Goal: Use online tool/utility: Use online tool/utility

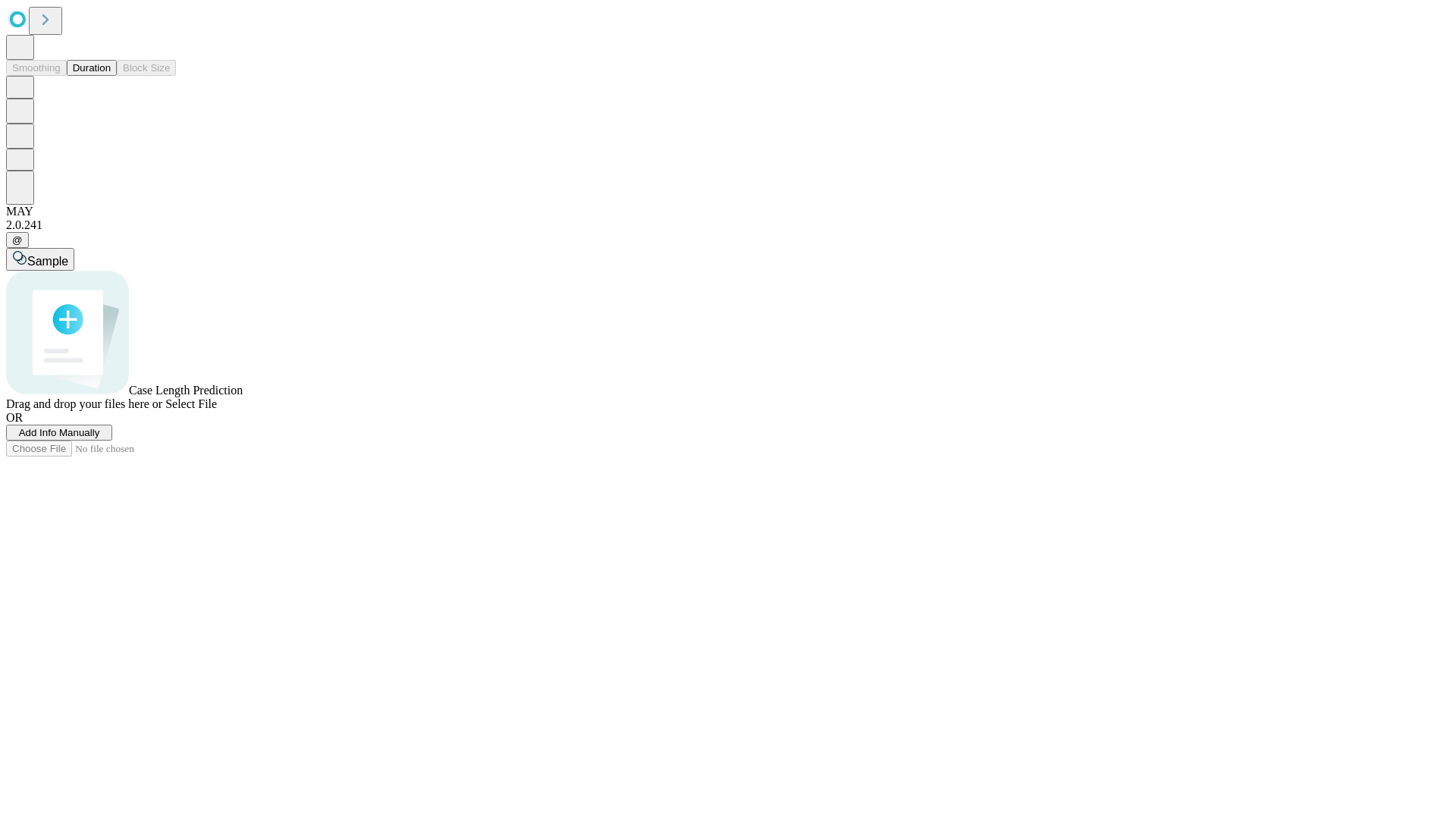
click at [217, 411] on span "Select File" at bounding box center [191, 404] width 52 height 13
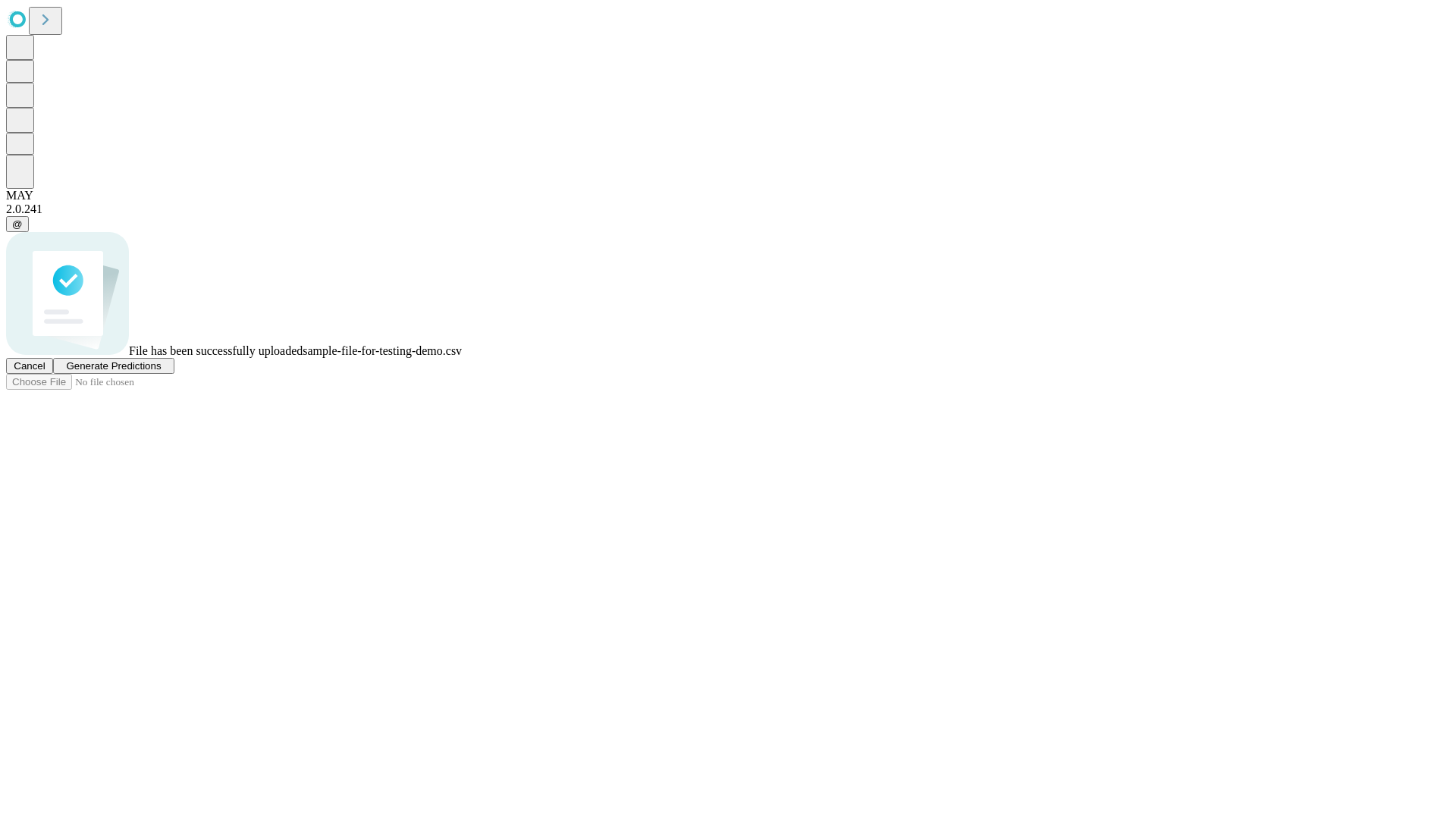
click at [161, 371] on span "Generate Predictions" at bounding box center [113, 366] width 95 height 11
